Goal: Transaction & Acquisition: Obtain resource

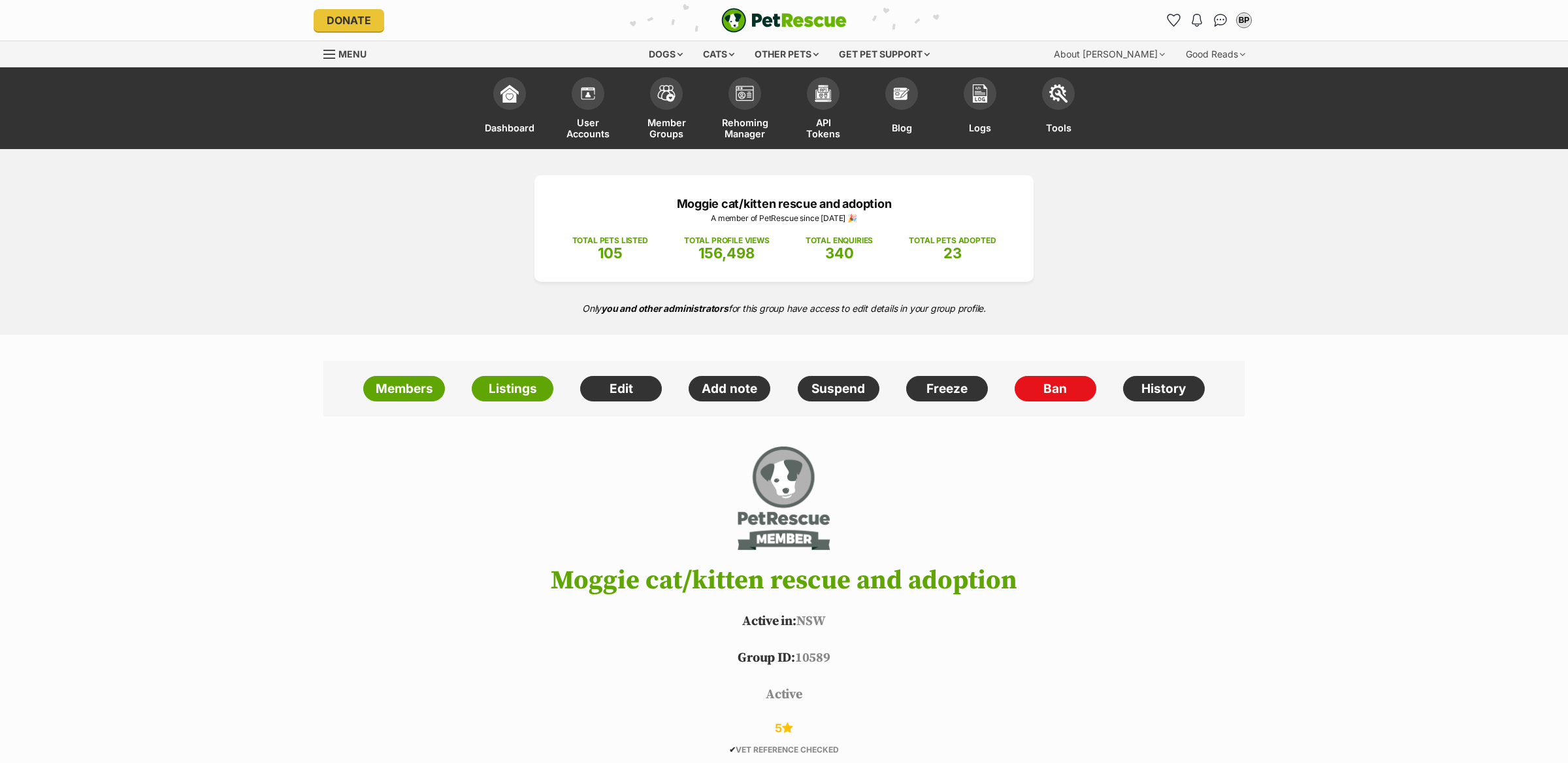
click at [616, 580] on h1 "Moggie cat/kitten rescue and adoption" at bounding box center [783, 580] width 960 height 29
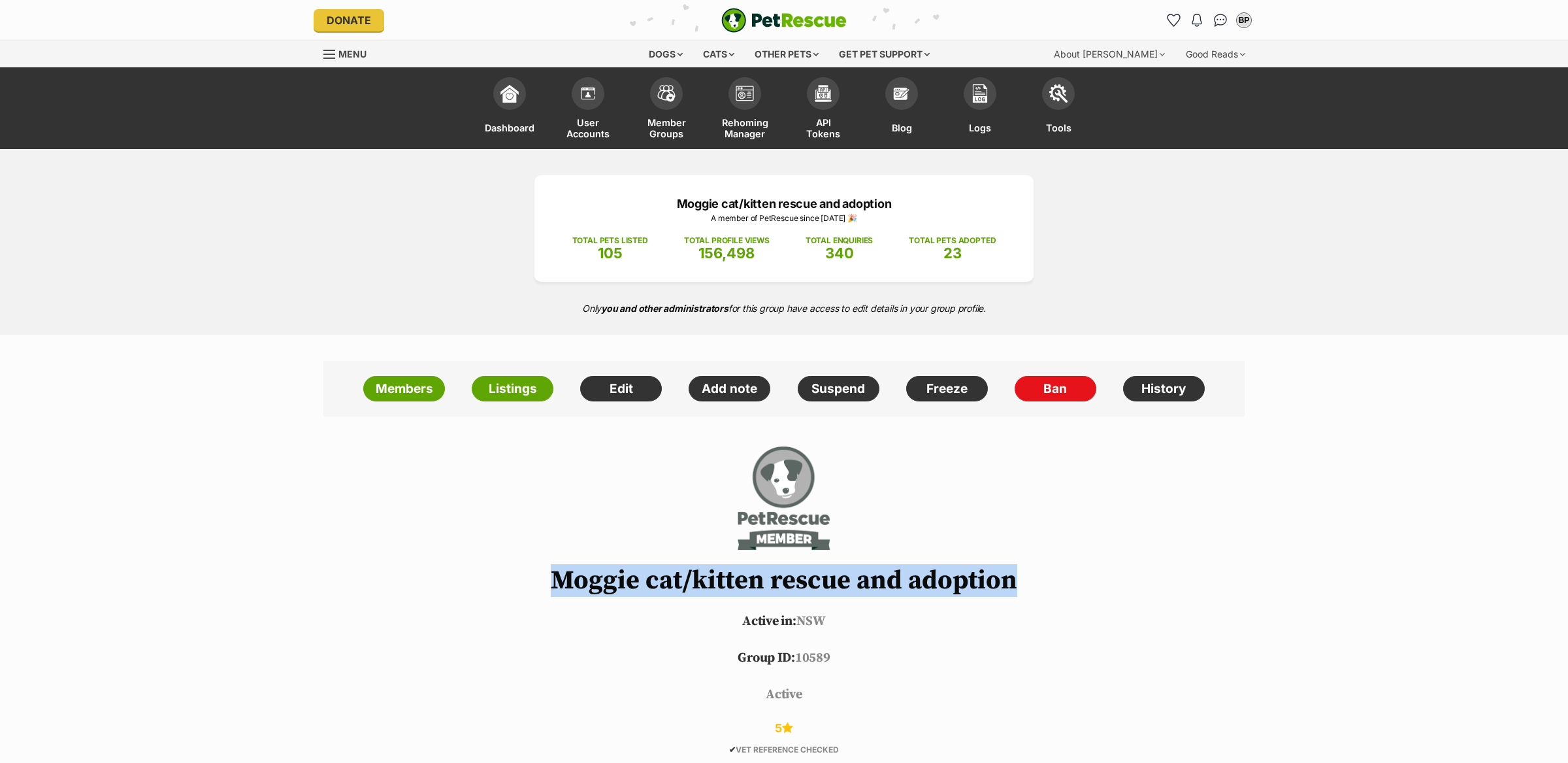
click at [616, 580] on h1 "Moggie cat/kitten rescue and adoption" at bounding box center [783, 580] width 960 height 29
copy header "Moggie cat/kitten rescue and adoption"
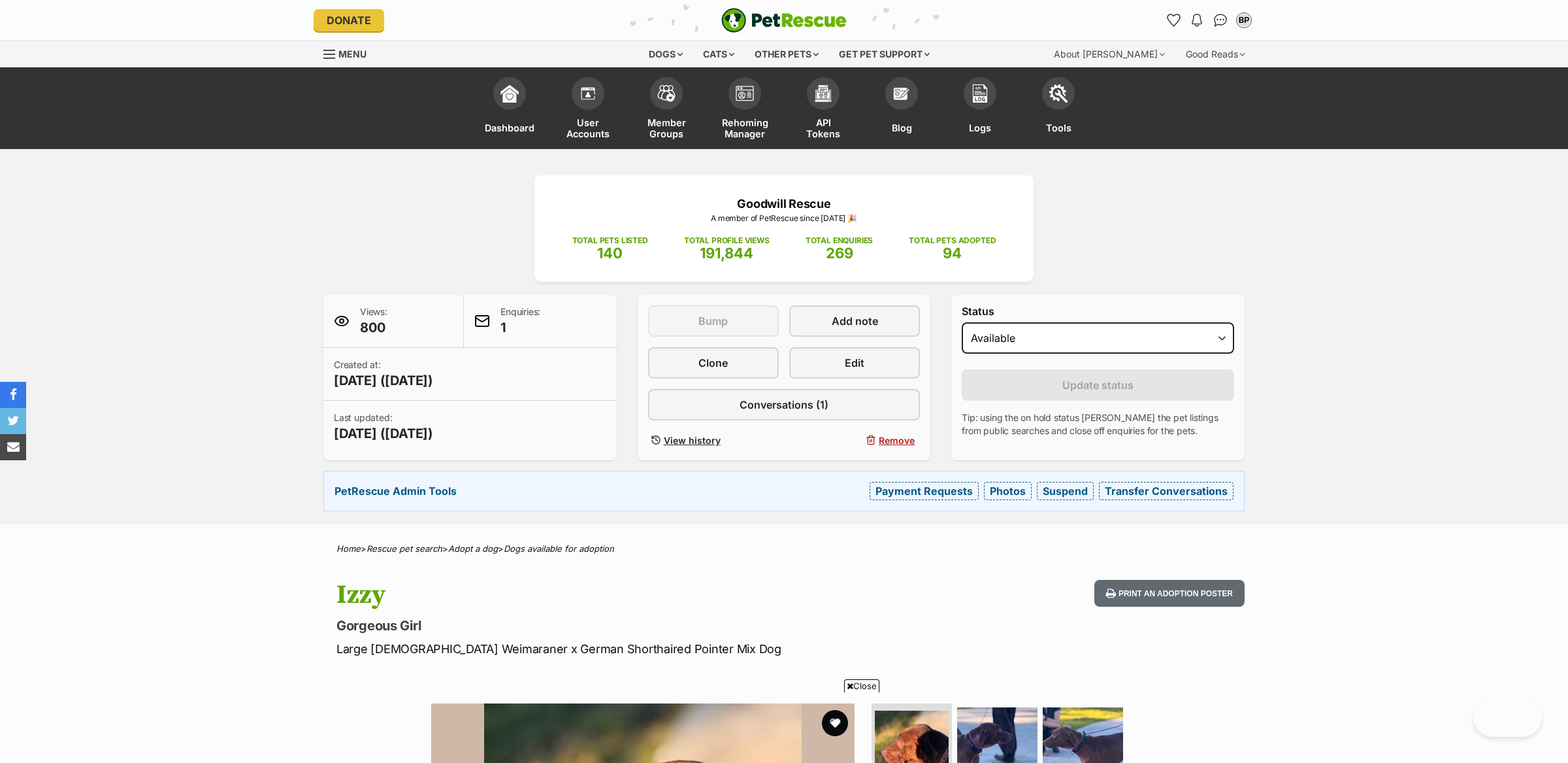
scroll to position [314, 0]
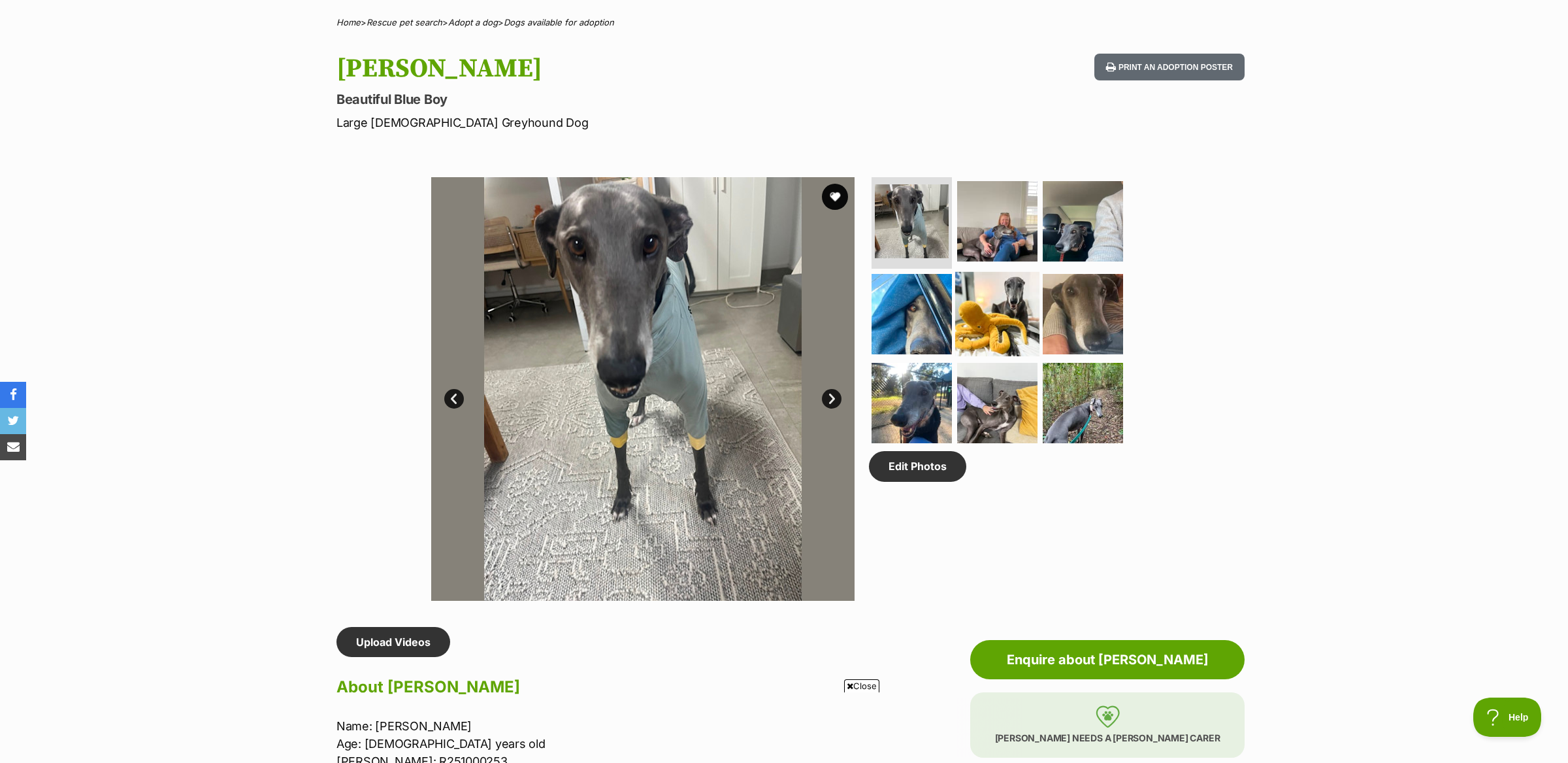
click at [1016, 311] on img at bounding box center [997, 314] width 84 height 84
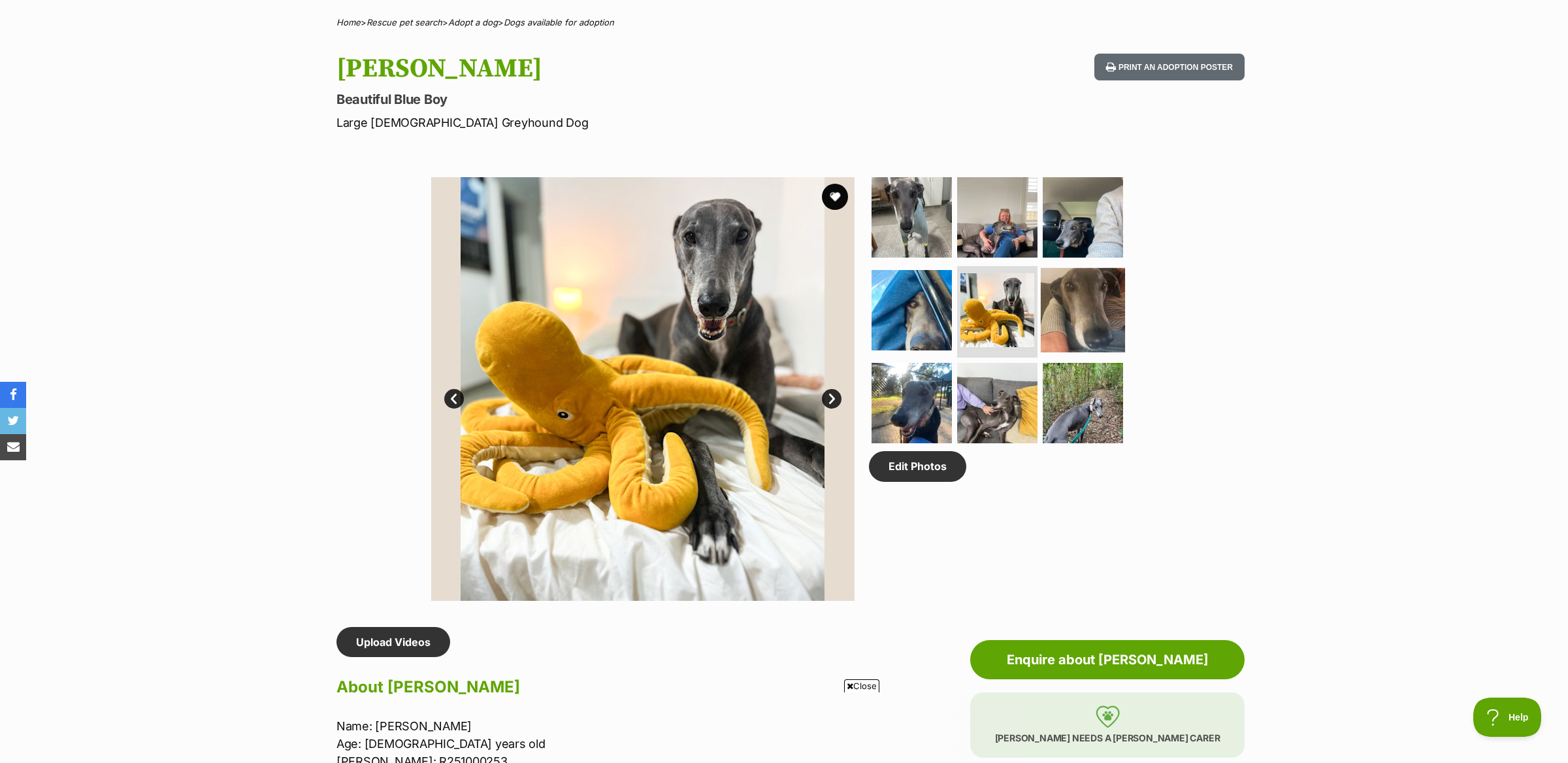
click at [1073, 315] on img at bounding box center [1083, 310] width 84 height 84
